Goal: Transaction & Acquisition: Purchase product/service

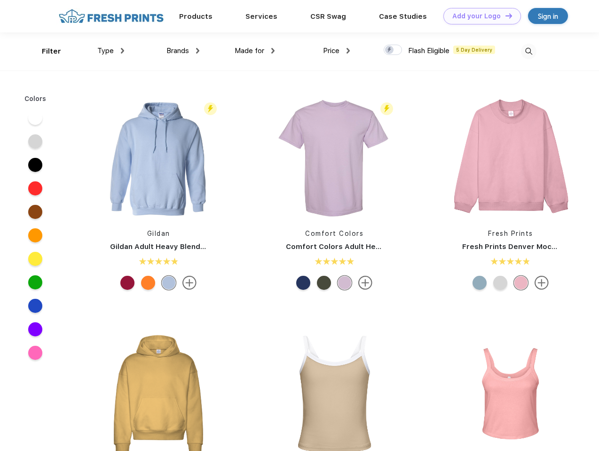
click at [479, 16] on link "Add your Logo Design Tool" at bounding box center [482, 16] width 78 height 16
click at [0, 0] on div "Design Tool" at bounding box center [0, 0] width 0 height 0
click at [504, 16] on link "Add your Logo Design Tool" at bounding box center [482, 16] width 78 height 16
click at [45, 51] on div "Filter" at bounding box center [51, 51] width 19 height 11
click at [111, 51] on span "Type" at bounding box center [105, 51] width 16 height 8
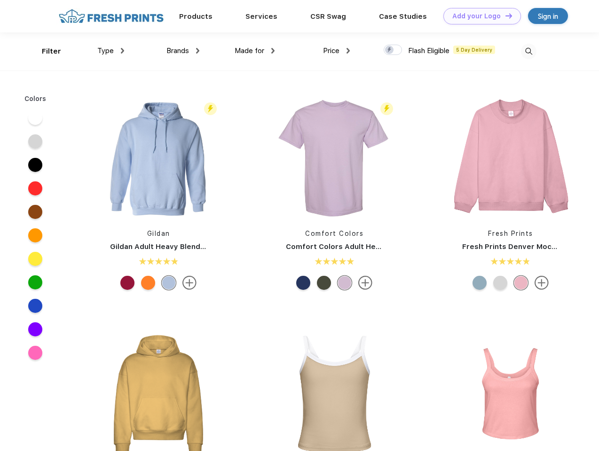
click at [183, 51] on span "Brands" at bounding box center [177, 51] width 23 height 8
click at [255, 51] on span "Made for" at bounding box center [250, 51] width 30 height 8
click at [337, 51] on span "Price" at bounding box center [331, 51] width 16 height 8
click at [393, 50] on div at bounding box center [393, 50] width 18 height 10
click at [390, 50] on input "checkbox" at bounding box center [387, 47] width 6 height 6
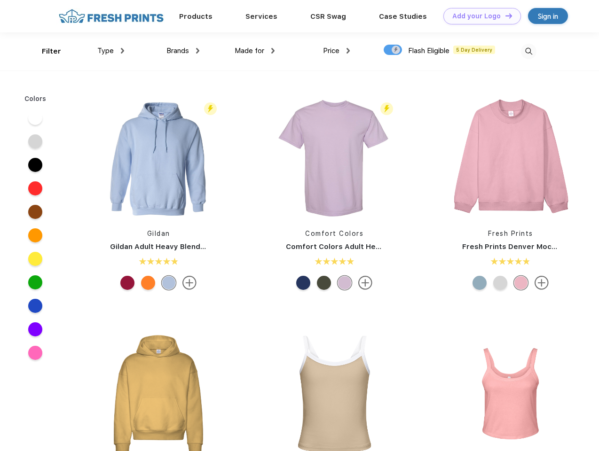
click at [528, 51] on img at bounding box center [529, 52] width 16 height 16
